Goal: Task Accomplishment & Management: Use online tool/utility

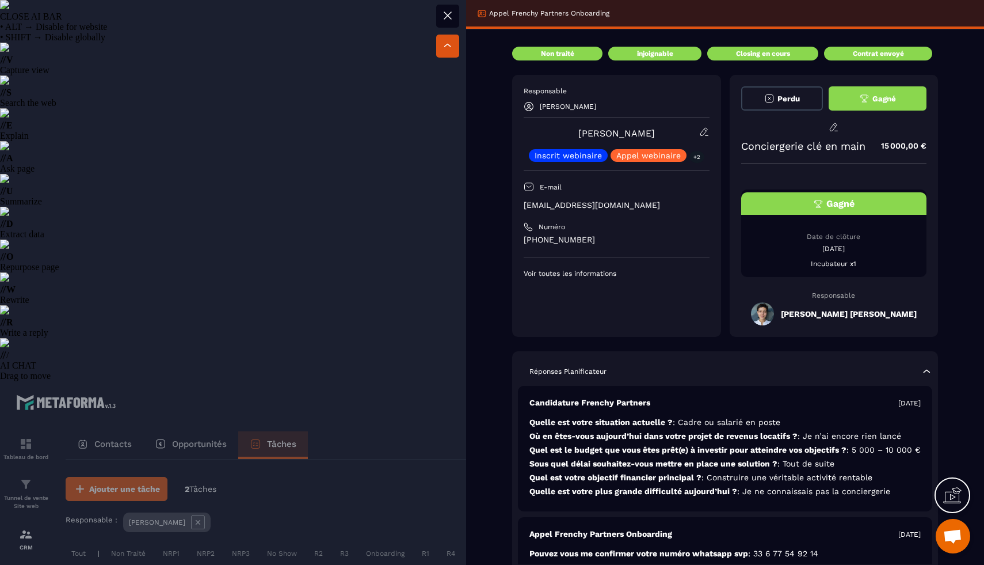
select select "******"
click at [569, 202] on p "[EMAIL_ADDRESS][DOMAIN_NAME]" at bounding box center [617, 205] width 186 height 11
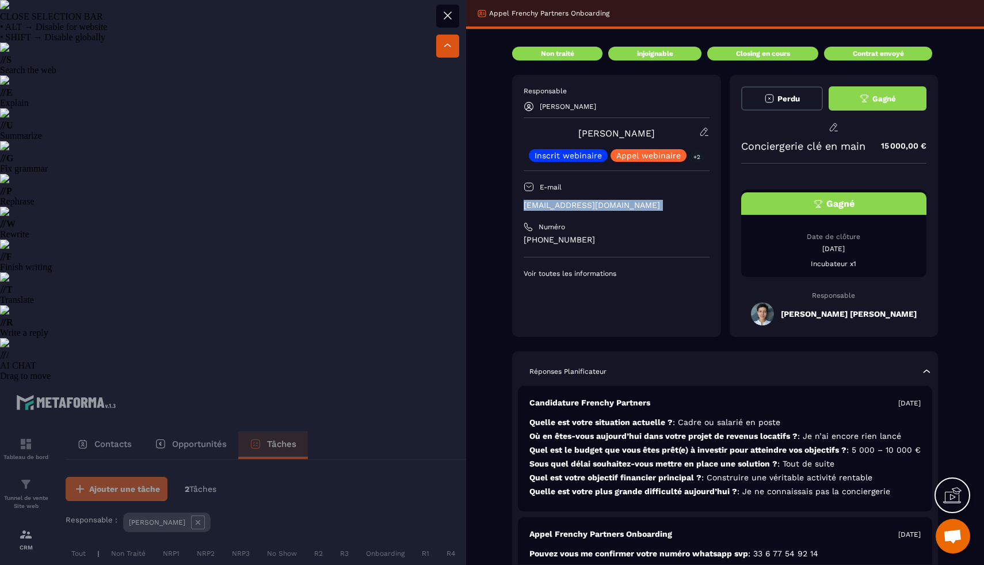
copy div "[EMAIL_ADDRESS][DOMAIN_NAME]"
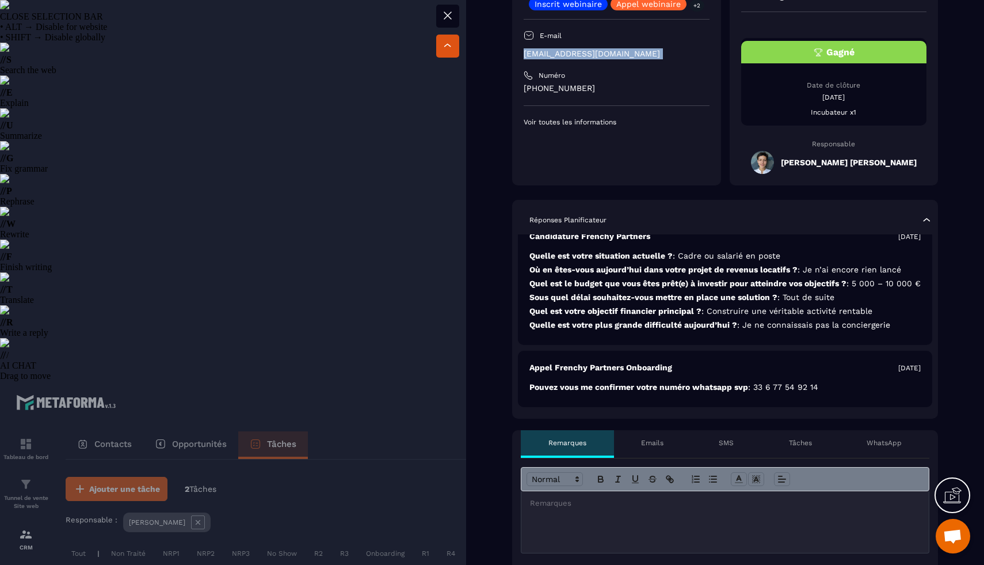
scroll to position [0, 0]
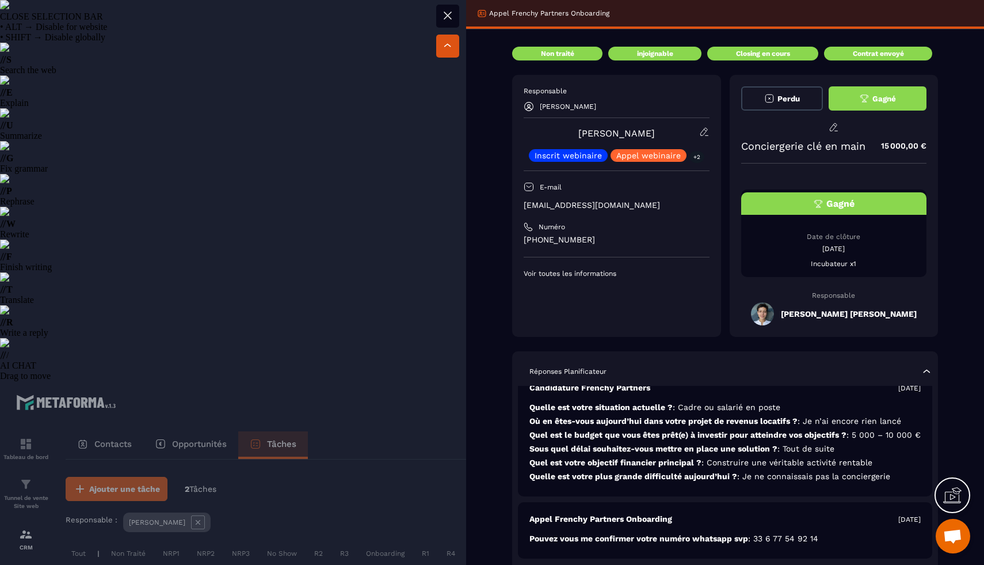
click at [43, 291] on div at bounding box center [492, 282] width 984 height 565
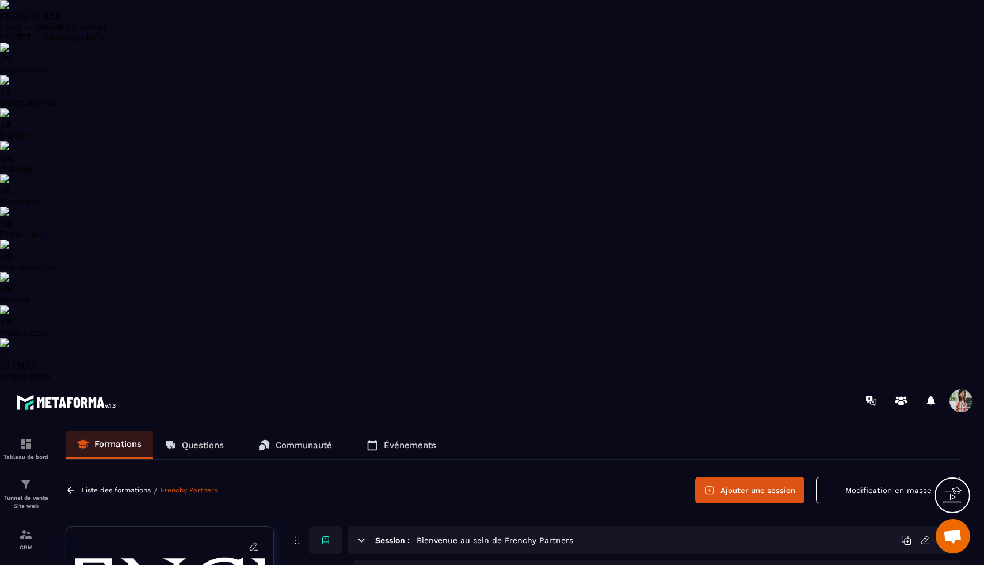
click at [21, 527] on div "CRM" at bounding box center [26, 538] width 46 height 23
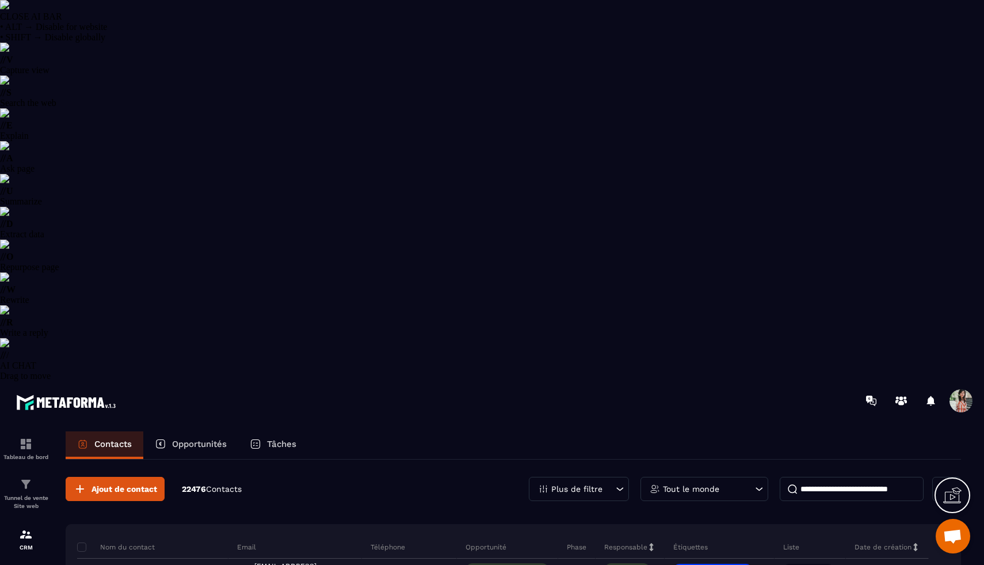
click at [283, 439] on p "Tâches" at bounding box center [281, 444] width 29 height 10
